Goal: Information Seeking & Learning: Learn about a topic

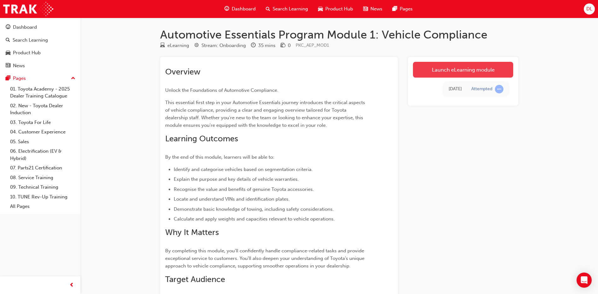
click at [479, 69] on link "Launch eLearning module" at bounding box center [463, 70] width 100 height 16
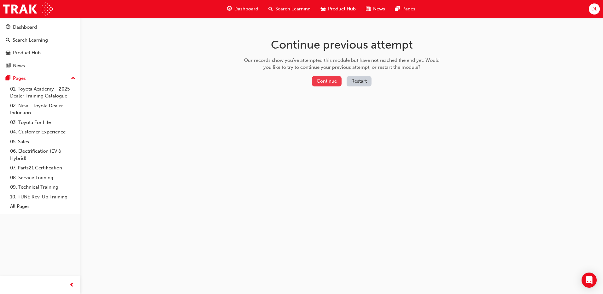
click at [327, 78] on button "Continue" at bounding box center [327, 81] width 30 height 10
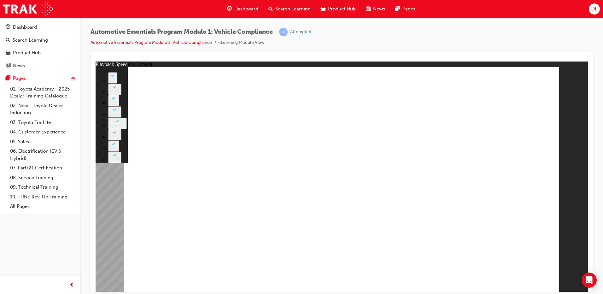
click at [591, 279] on icon "Open Intercom Messenger" at bounding box center [588, 280] width 7 height 8
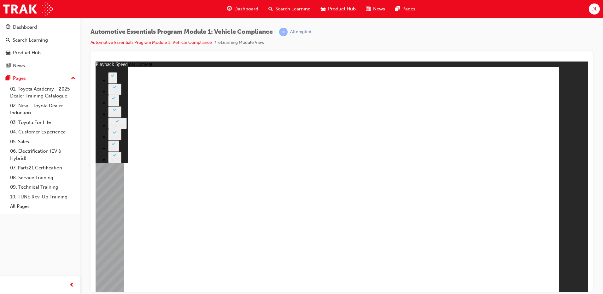
click at [591, 279] on div at bounding box center [341, 171] width 502 height 240
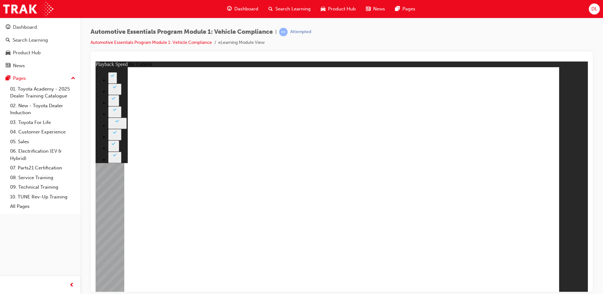
type input "43"
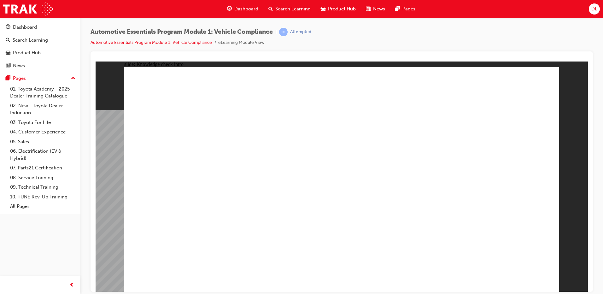
radio input "true"
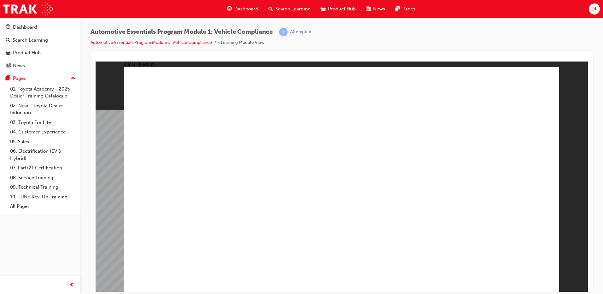
radio input "true"
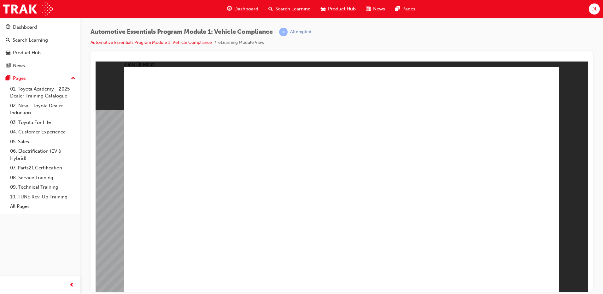
radio input "true"
drag, startPoint x: 264, startPoint y: 240, endPoint x: 257, endPoint y: 247, distance: 9.6
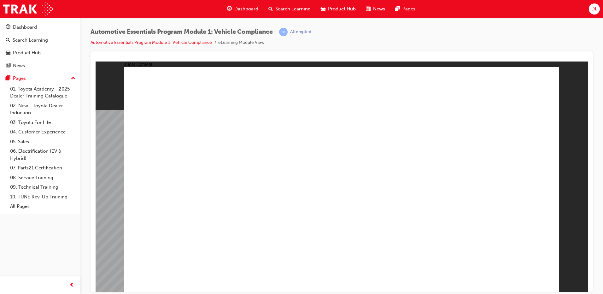
drag, startPoint x: 427, startPoint y: 187, endPoint x: 377, endPoint y: 181, distance: 49.9
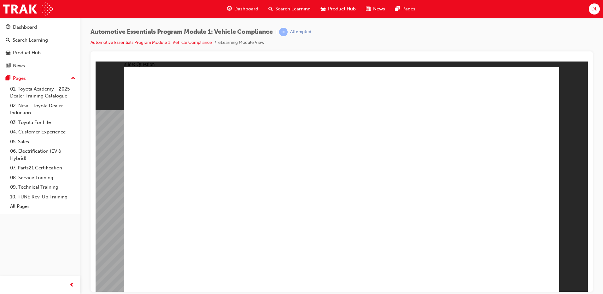
radio input "true"
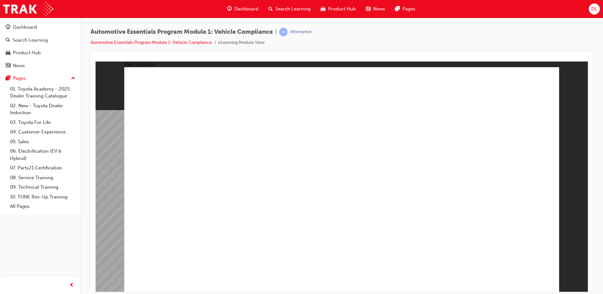
radio input "true"
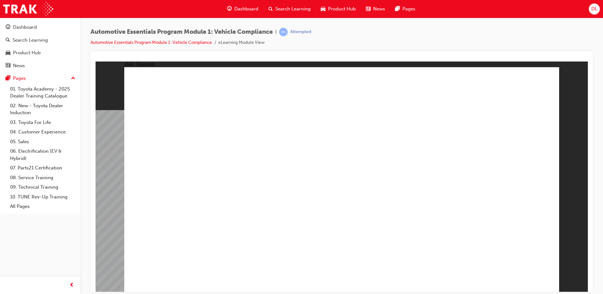
radio input "true"
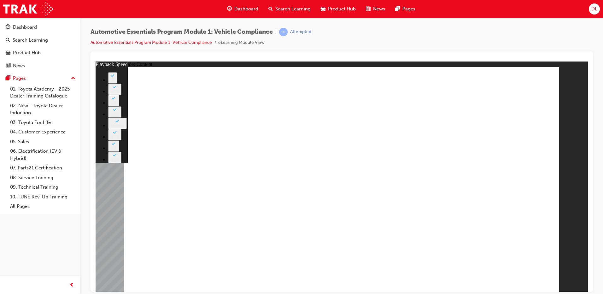
type input "35"
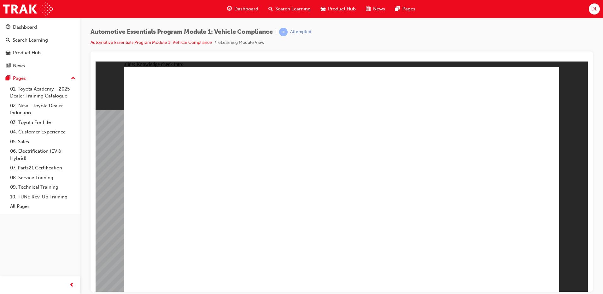
radio input "true"
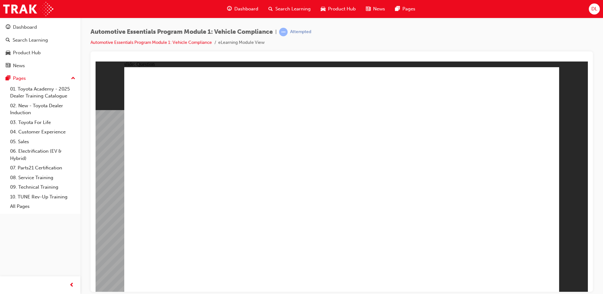
radio input "true"
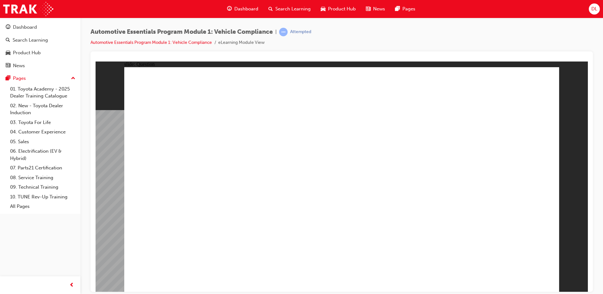
radio input "true"
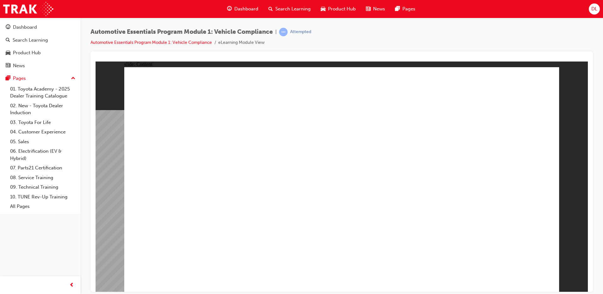
drag, startPoint x: 499, startPoint y: 194, endPoint x: 494, endPoint y: 190, distance: 6.1
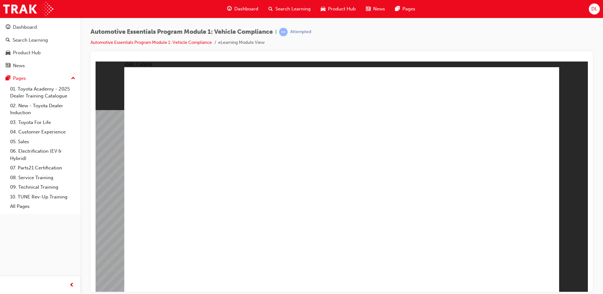
drag, startPoint x: 411, startPoint y: 111, endPoint x: 415, endPoint y: 131, distance: 19.7
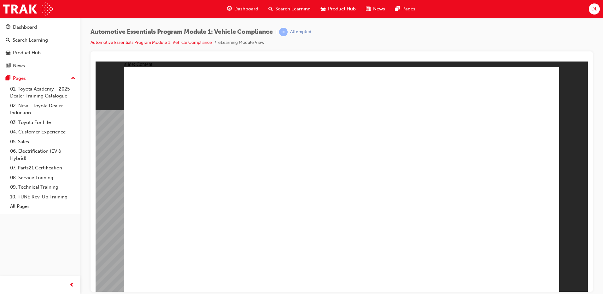
drag, startPoint x: 375, startPoint y: 221, endPoint x: 382, endPoint y: 218, distance: 7.9
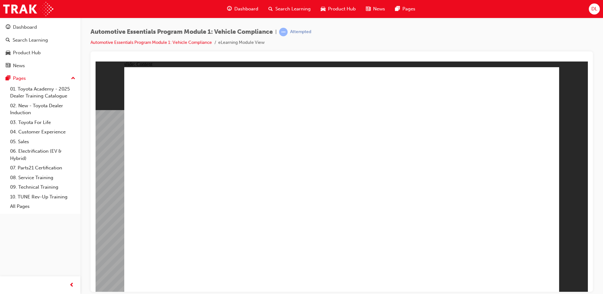
radio input "true"
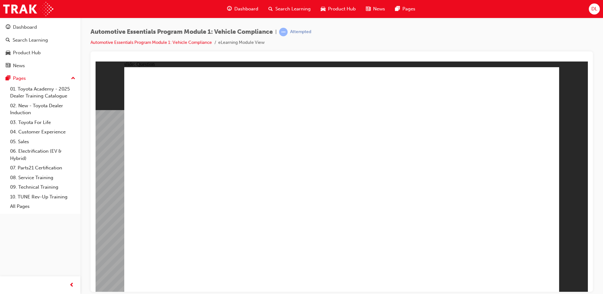
radio input "true"
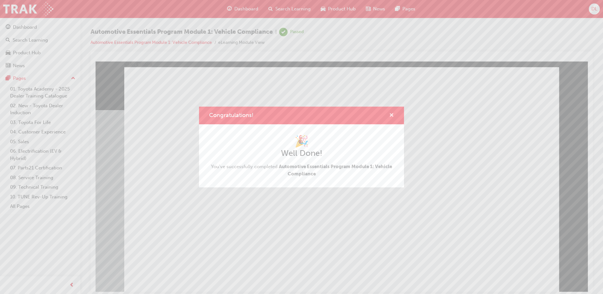
click at [390, 113] on span "cross-icon" at bounding box center [391, 116] width 5 height 6
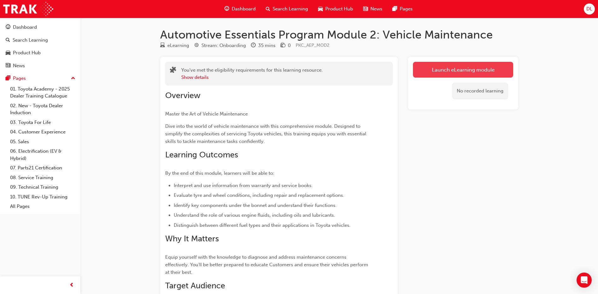
click at [462, 70] on link "Launch eLearning module" at bounding box center [463, 70] width 100 height 16
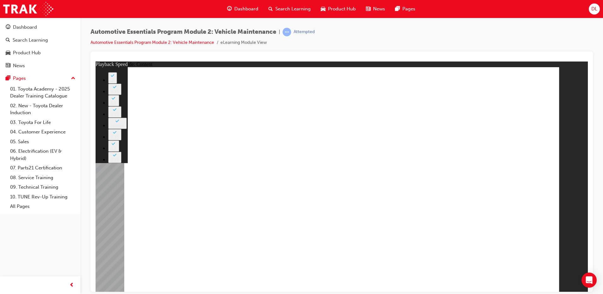
type input "21"
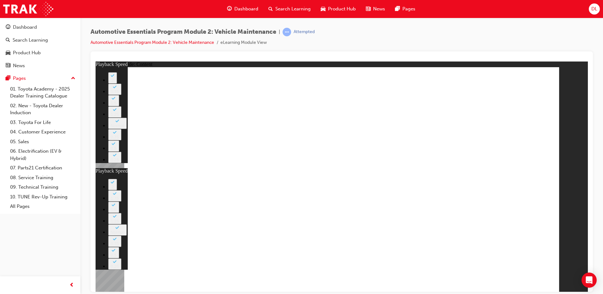
type input "6"
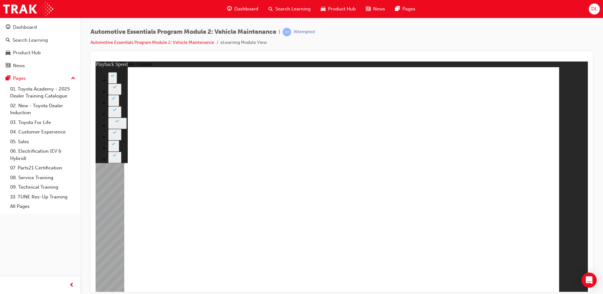
type input "8"
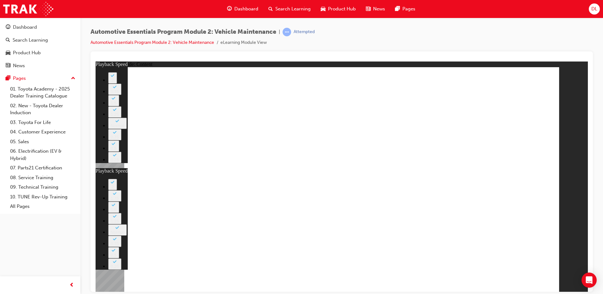
type input "21"
type input "8"
type input "21"
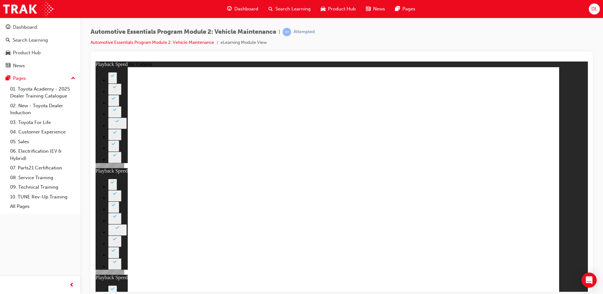
type input "12"
type input "8"
type input "21"
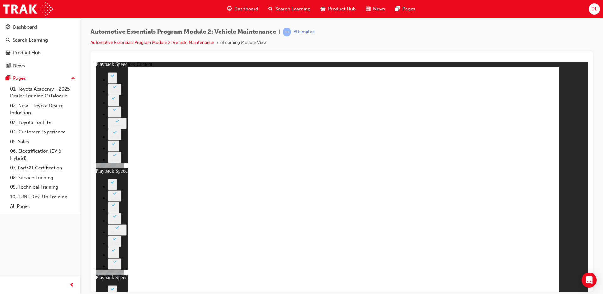
type input "12"
type input "42"
type input "8"
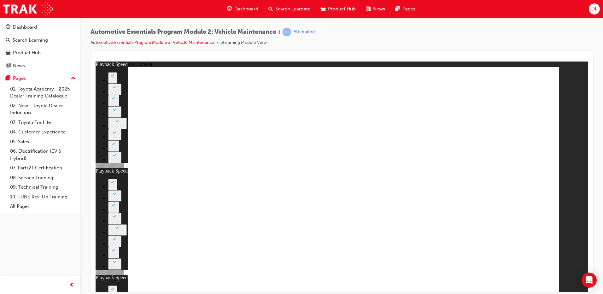
type input "21"
type input "12"
type input "13"
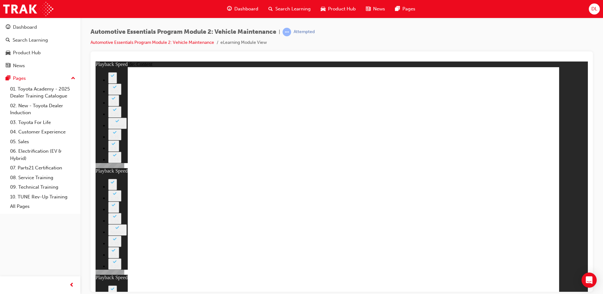
type input "8"
type input "21"
type input "12"
type input "42"
type input "13"
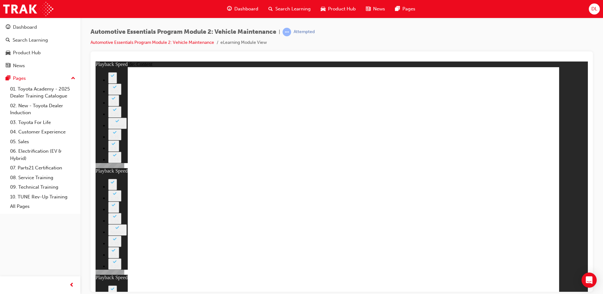
type input "8"
type input "21"
type input "12"
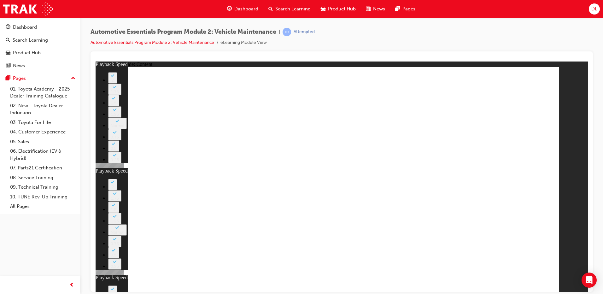
type input "42"
type input "13"
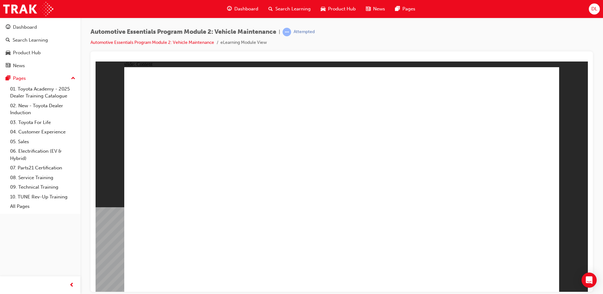
drag, startPoint x: 515, startPoint y: 276, endPoint x: 545, endPoint y: 68, distance: 209.5
radio input "true"
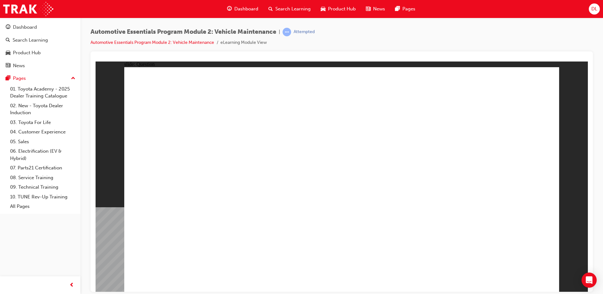
radio input "true"
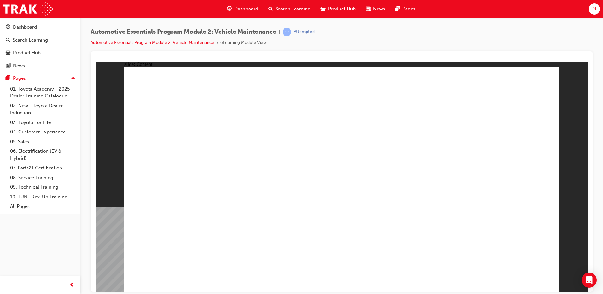
drag, startPoint x: 297, startPoint y: 123, endPoint x: 298, endPoint y: 126, distance: 3.4
drag, startPoint x: 527, startPoint y: 280, endPoint x: 427, endPoint y: 240, distance: 107.8
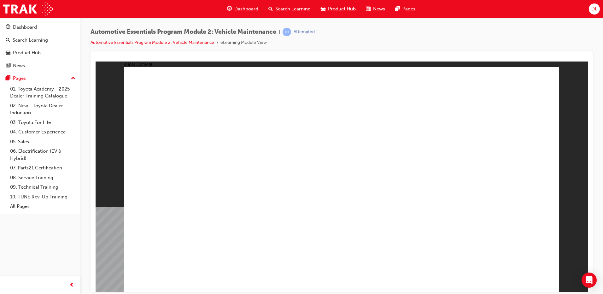
drag, startPoint x: 544, startPoint y: 76, endPoint x: 544, endPoint y: 80, distance: 3.5
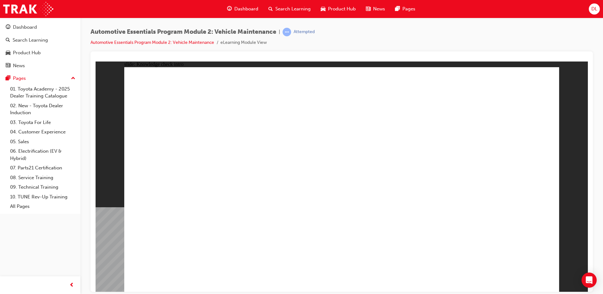
radio input "true"
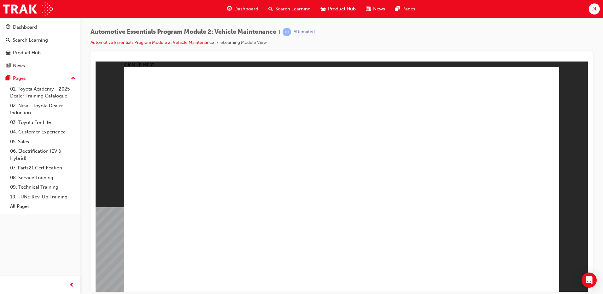
radio input "true"
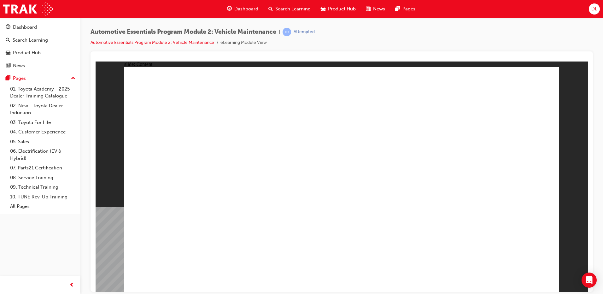
drag, startPoint x: 525, startPoint y: 279, endPoint x: 602, endPoint y: 88, distance: 206.2
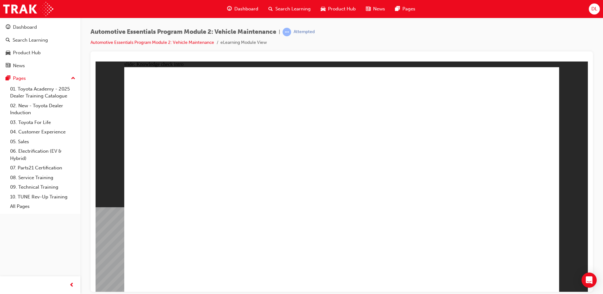
radio input "true"
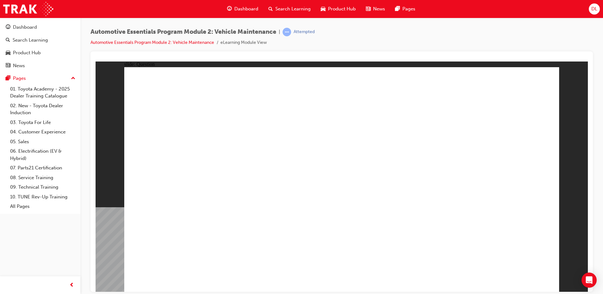
radio input "true"
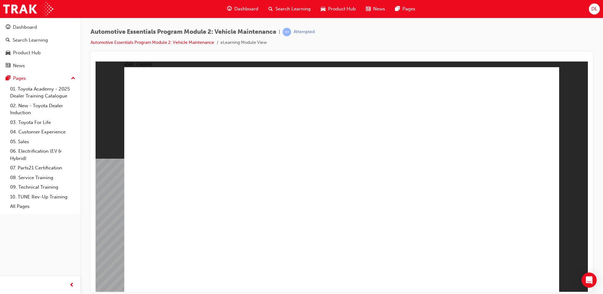
radio input "true"
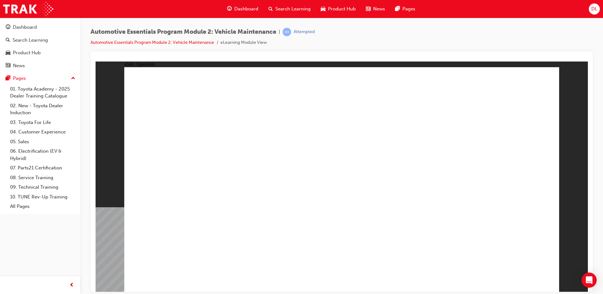
radio input "true"
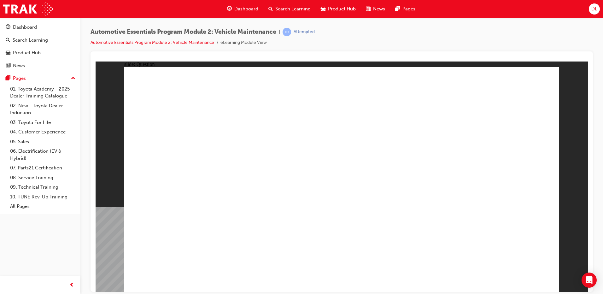
radio input "true"
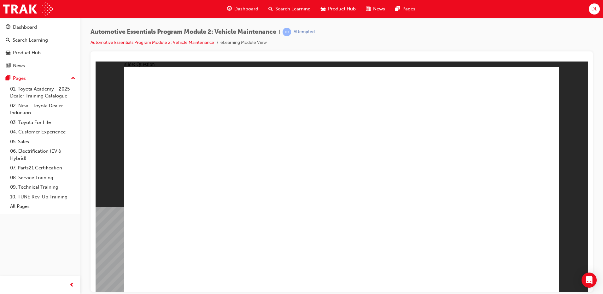
radio input "true"
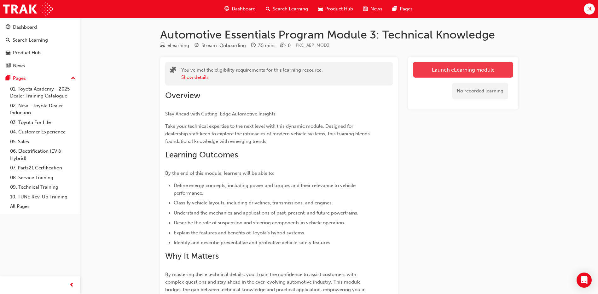
click at [460, 71] on link "Launch eLearning module" at bounding box center [463, 70] width 100 height 16
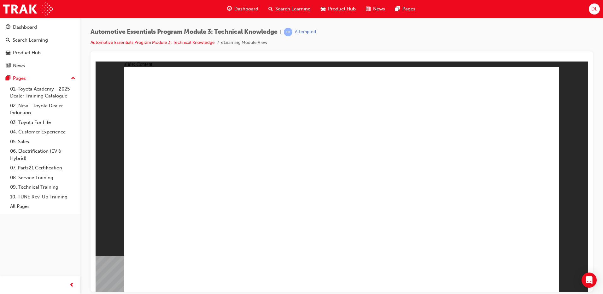
radio input "true"
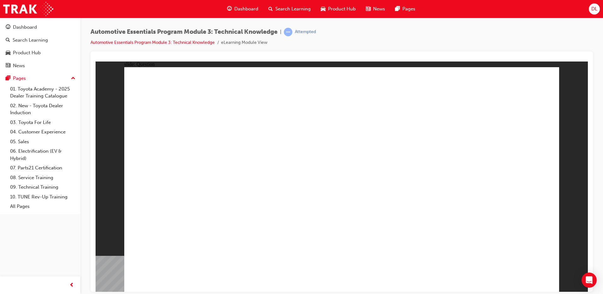
radio input "true"
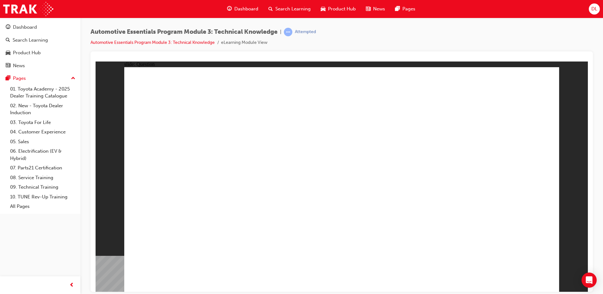
radio input "true"
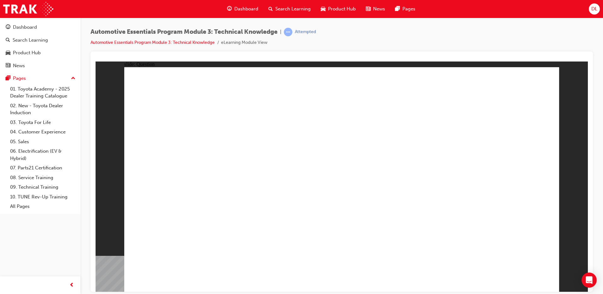
radio input "true"
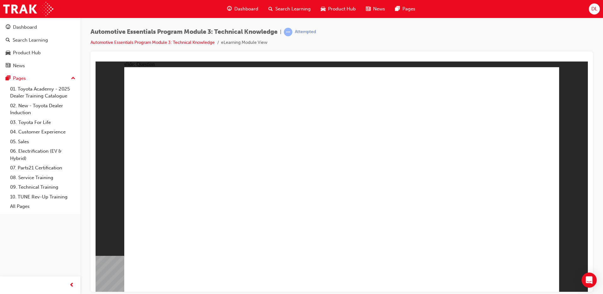
radio input "true"
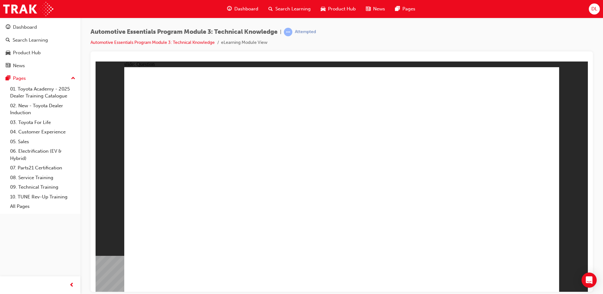
radio input "true"
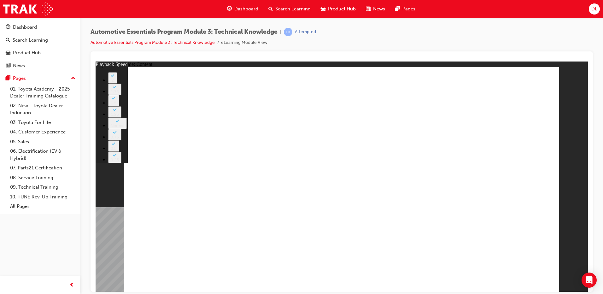
type input "15"
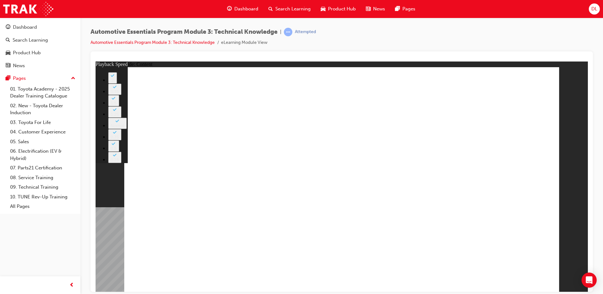
type input "4"
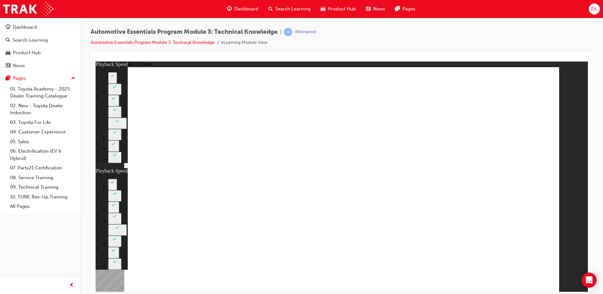
type input "5"
type input "4"
type input "5"
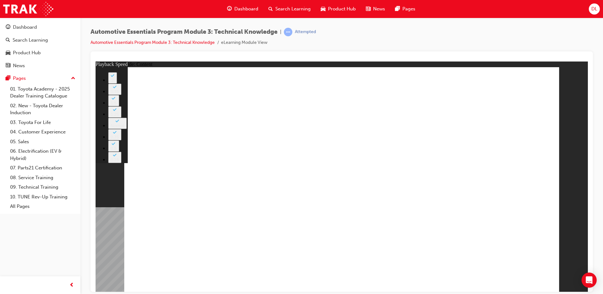
type input "18"
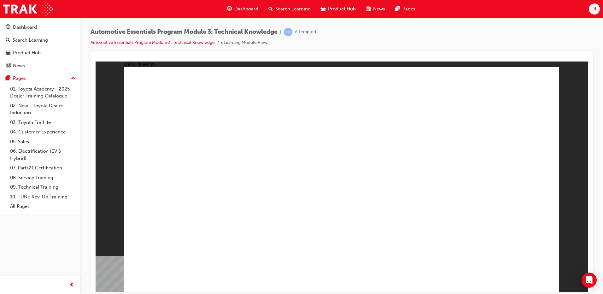
radio input "true"
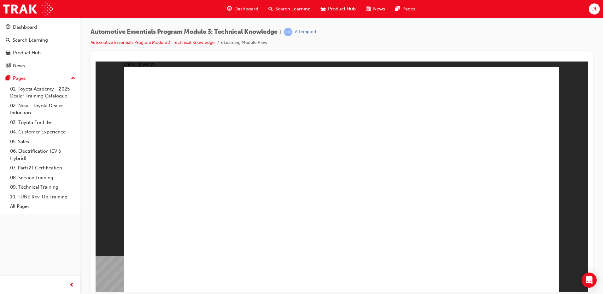
radio input "true"
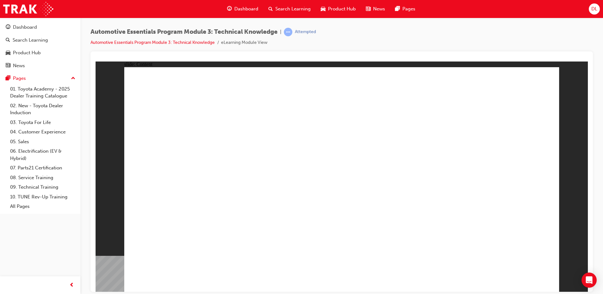
radio input "true"
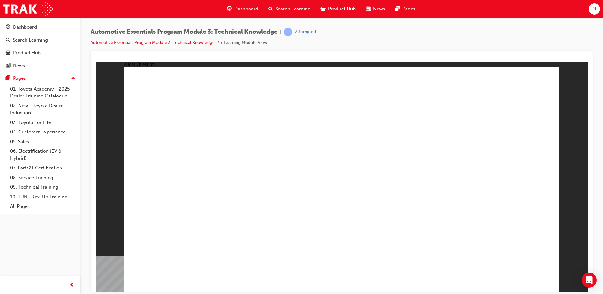
radio input "true"
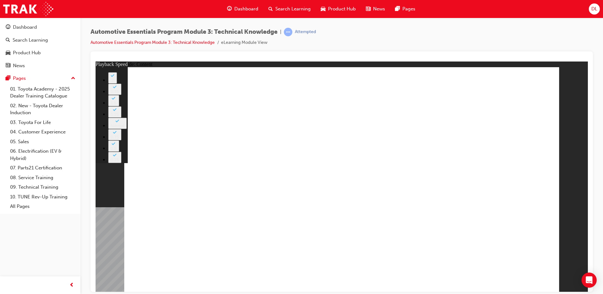
type input "8"
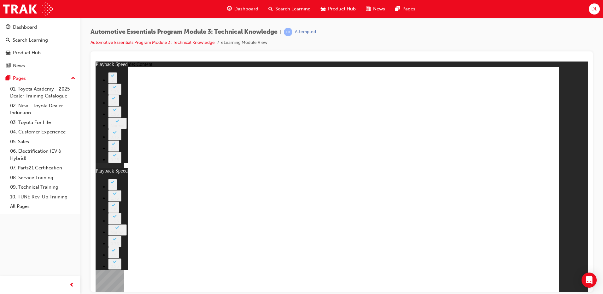
type input "17"
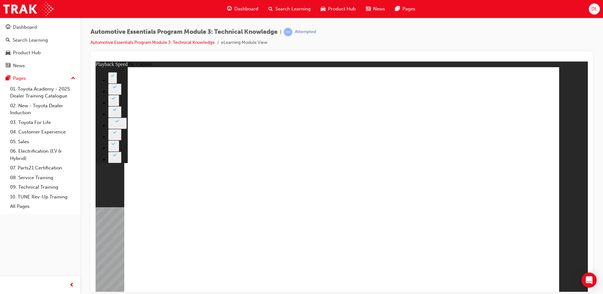
type input "7"
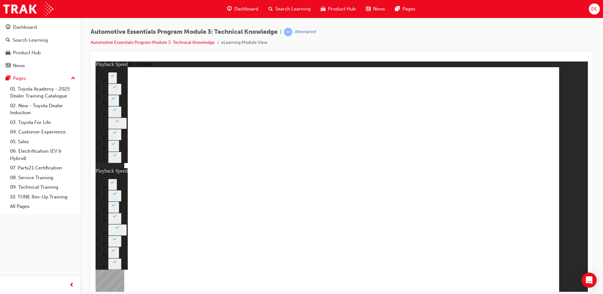
type input "46"
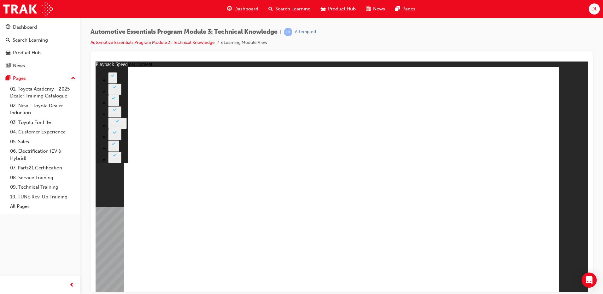
type input "7"
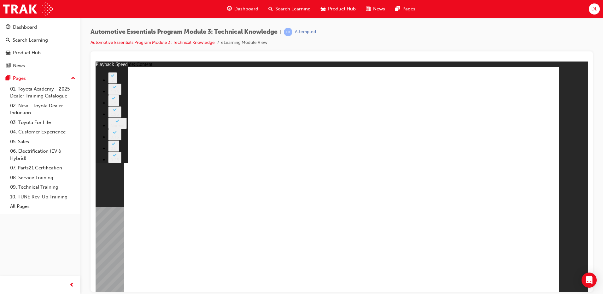
type input "7"
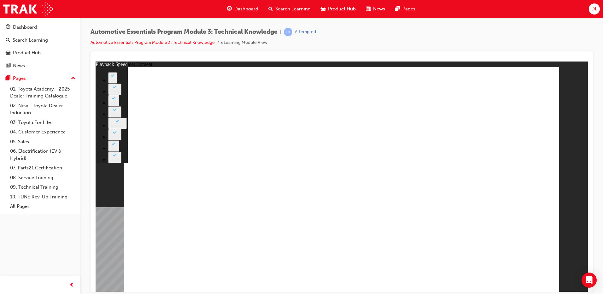
type input "21"
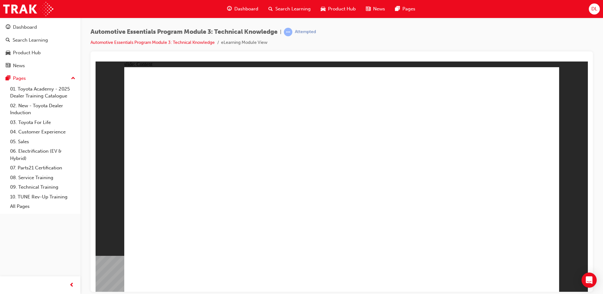
radio input "true"
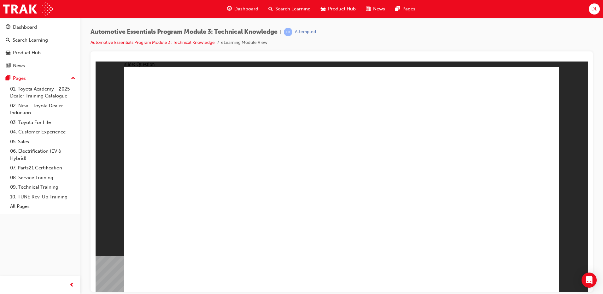
radio input "true"
